Goal: Obtain resource: Download file/media

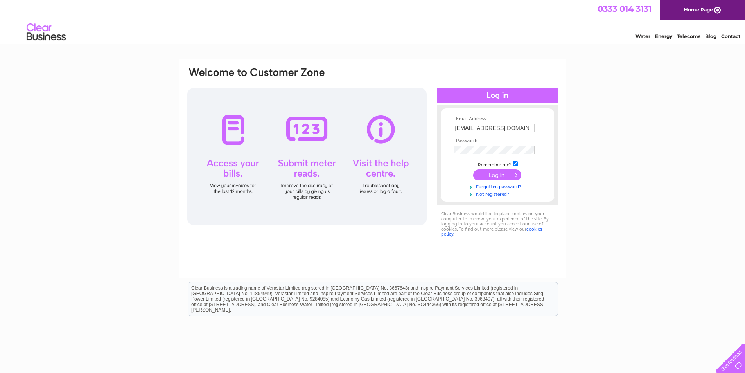
click at [496, 176] on input "submit" at bounding box center [497, 174] width 48 height 11
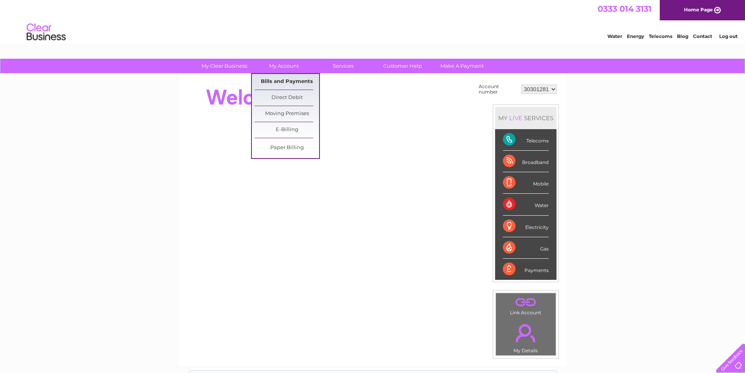
click at [286, 83] on link "Bills and Payments" at bounding box center [287, 82] width 65 height 16
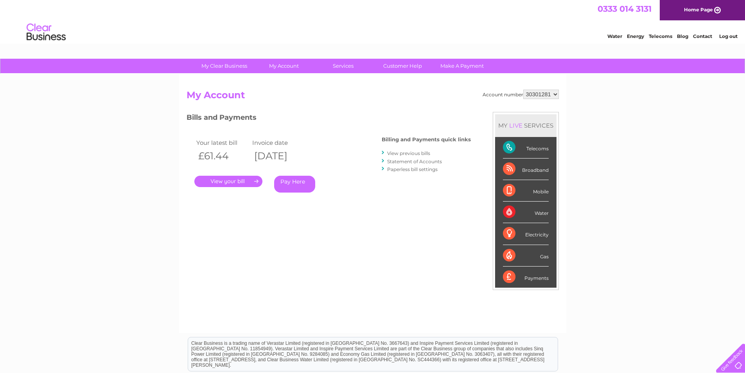
click at [396, 152] on link "View previous bills" at bounding box center [408, 153] width 43 height 6
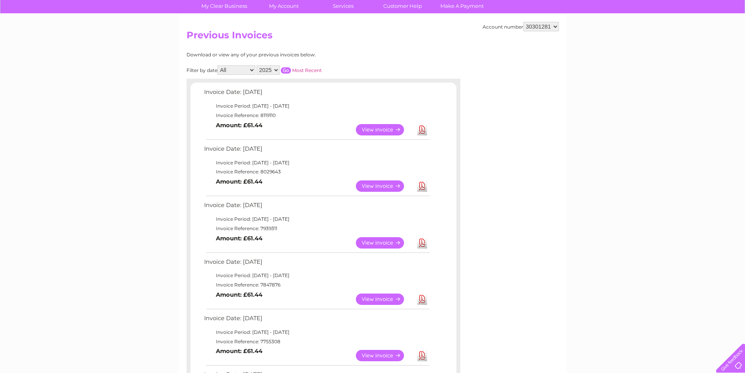
scroll to position [39, 0]
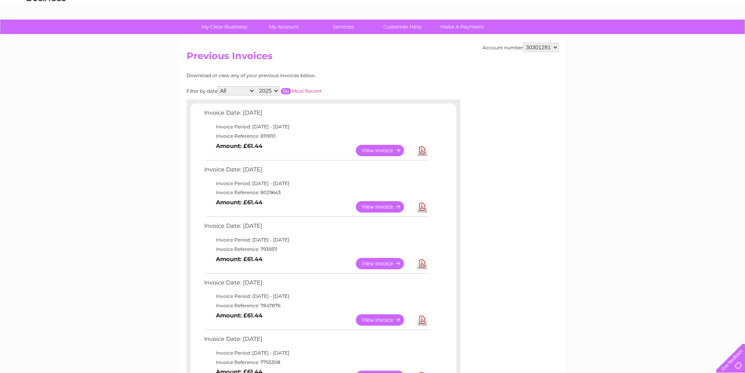
click at [421, 209] on link "Download" at bounding box center [422, 206] width 10 height 11
click at [422, 151] on link "Download" at bounding box center [422, 150] width 10 height 11
